Goal: Communication & Community: Answer question/provide support

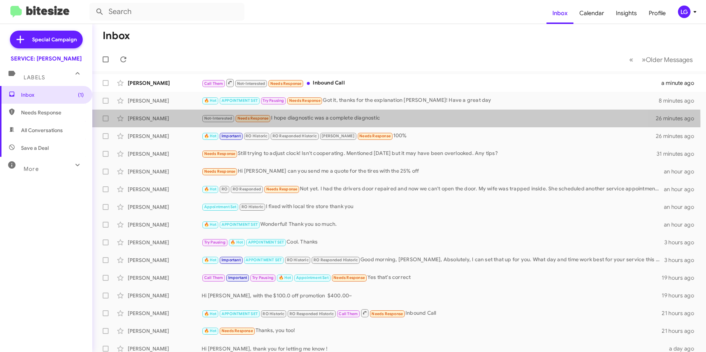
click at [158, 123] on div "Mehrdad Rahimi Not-Interested Needs Response I hope diagnostic was a complete d…" at bounding box center [399, 118] width 602 height 15
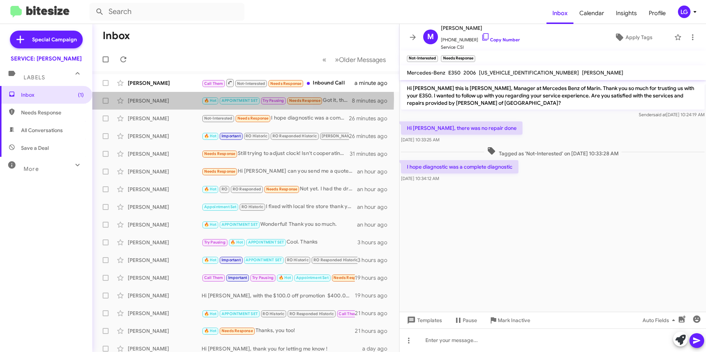
click at [166, 99] on div "[PERSON_NAME]" at bounding box center [165, 100] width 74 height 7
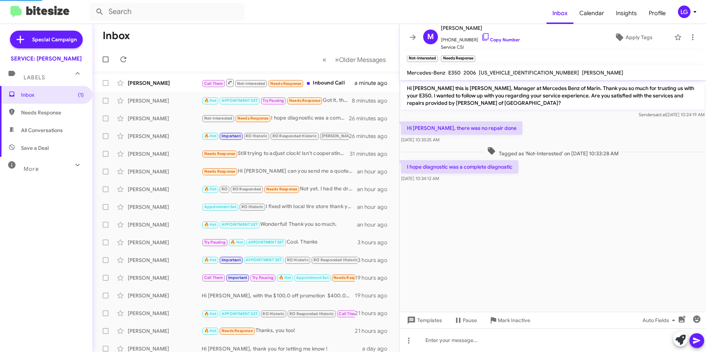
click at [168, 150] on div "Mona George Needs Response Still trying to adjust clock! Isn't cooperating. Men…" at bounding box center [245, 154] width 295 height 15
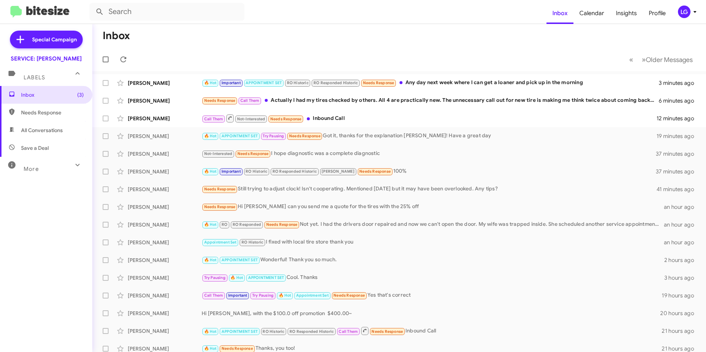
click at [355, 114] on div "Call Them Not-Interested Needs Response Inbound Call" at bounding box center [429, 118] width 455 height 9
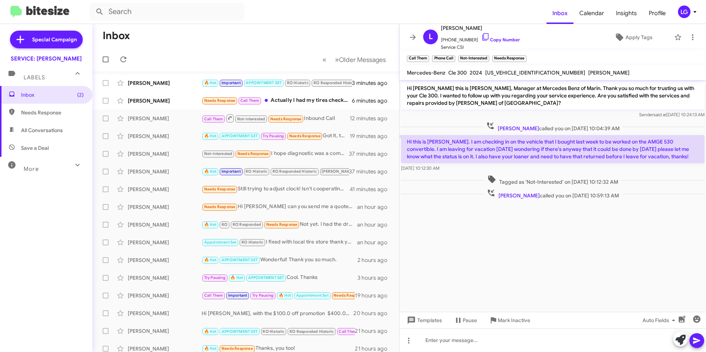
click at [327, 102] on div "Needs Response Call Them Actually I had my tires checked by others. All 4 are p…" at bounding box center [277, 100] width 150 height 8
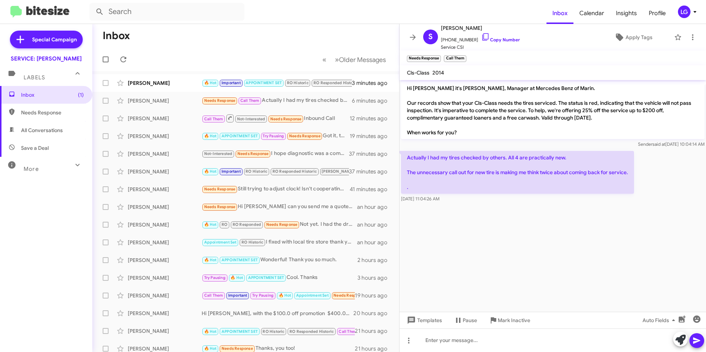
click at [180, 79] on div "[PERSON_NAME] 🔥 Hot Important APPOINTMENT SET RO Historic RO Responded Historic…" at bounding box center [245, 83] width 295 height 15
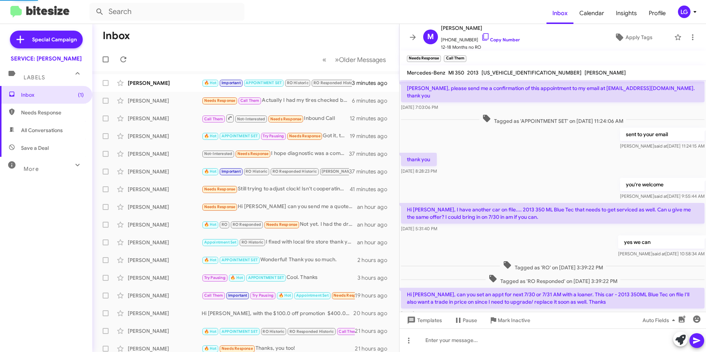
scroll to position [362, 0]
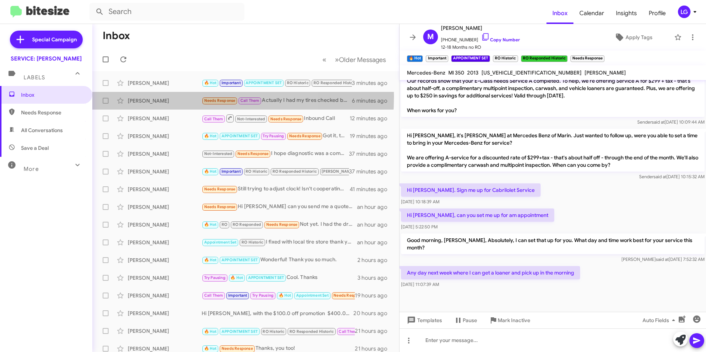
click at [168, 96] on div "[PERSON_NAME] Needs Response Call Them Actually I had my tires checked by other…" at bounding box center [245, 100] width 295 height 15
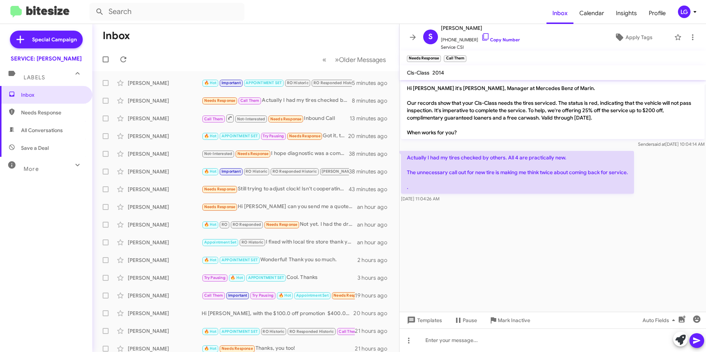
click at [274, 60] on mat-toolbar-row "« Previous » Next Older Messages" at bounding box center [245, 60] width 307 height 24
